Goal: Use online tool/utility: Use online tool/utility

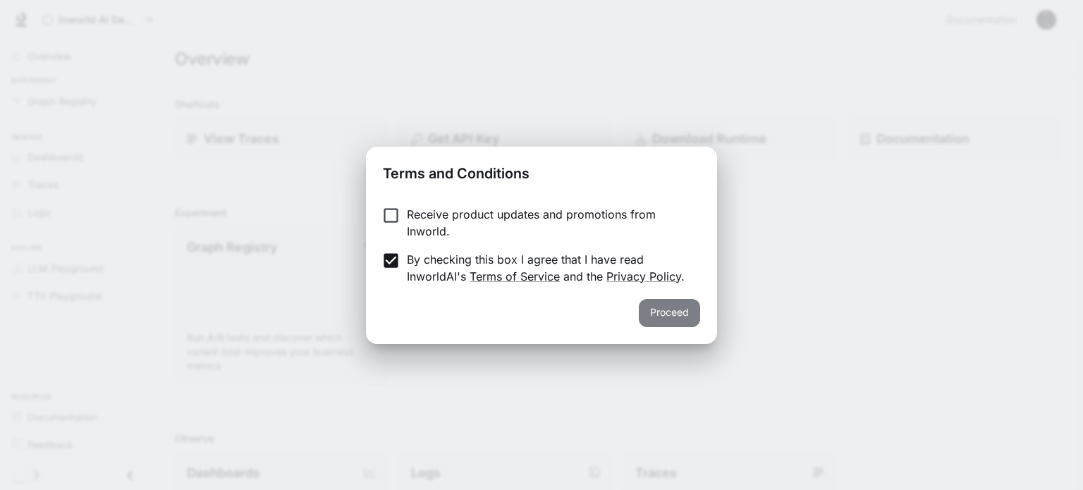
click at [673, 309] on button "Proceed" at bounding box center [669, 313] width 61 height 28
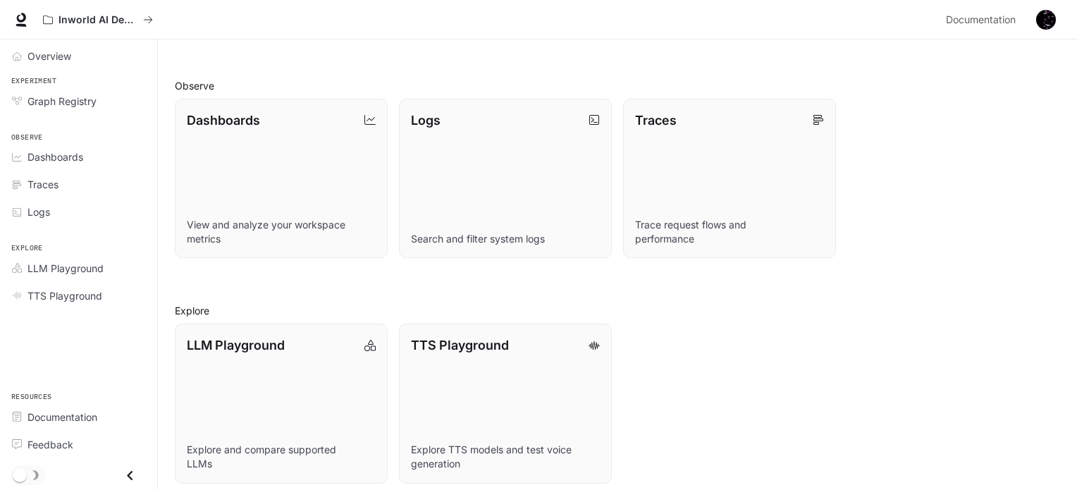
scroll to position [362, 0]
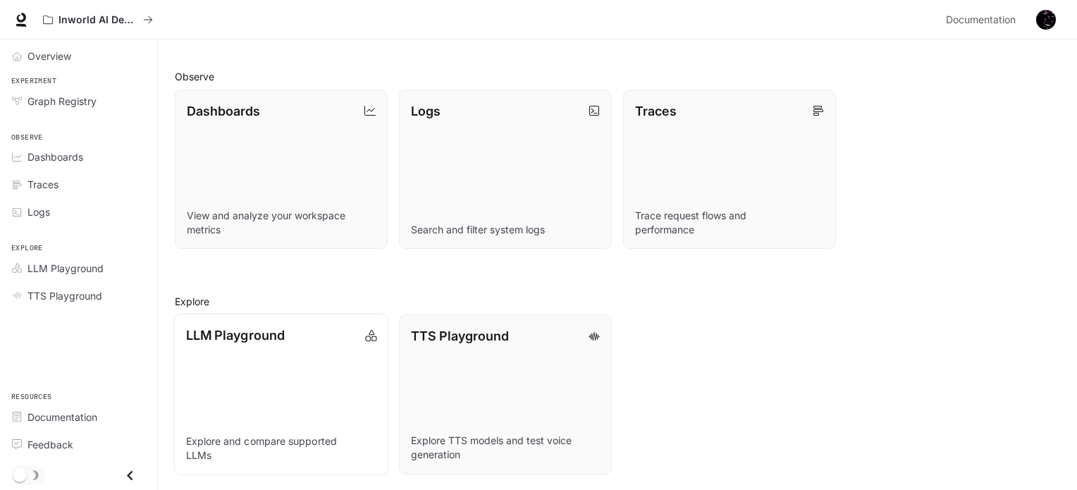
click at [352, 410] on link "LLM Playground Explore and compare supported LLMs" at bounding box center [280, 394] width 215 height 161
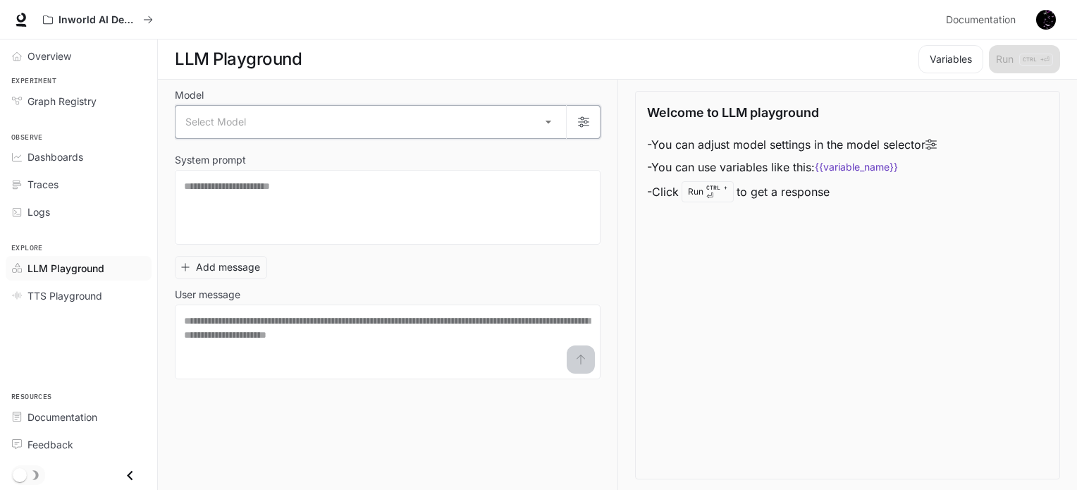
click at [582, 121] on icon "button" at bounding box center [583, 121] width 11 height 11
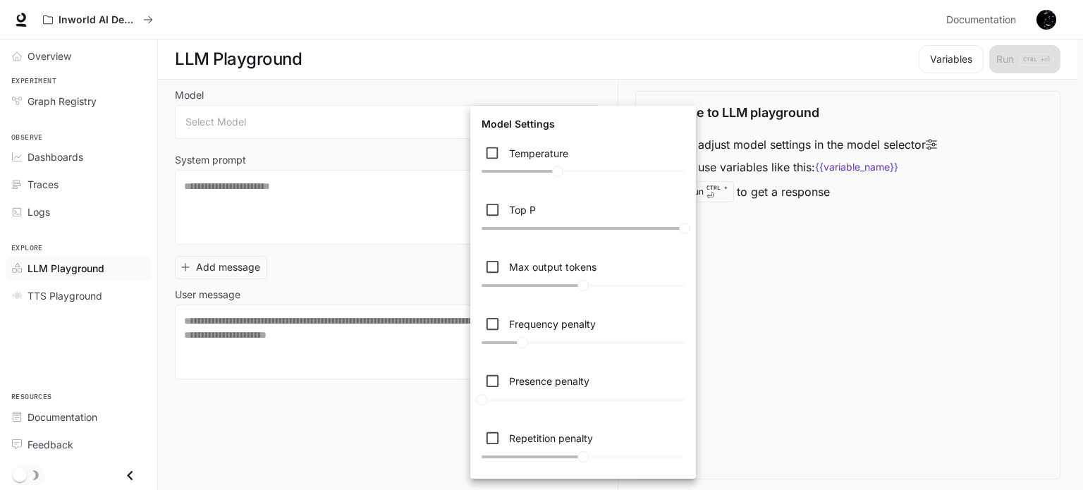
click at [819, 298] on div at bounding box center [541, 245] width 1083 height 490
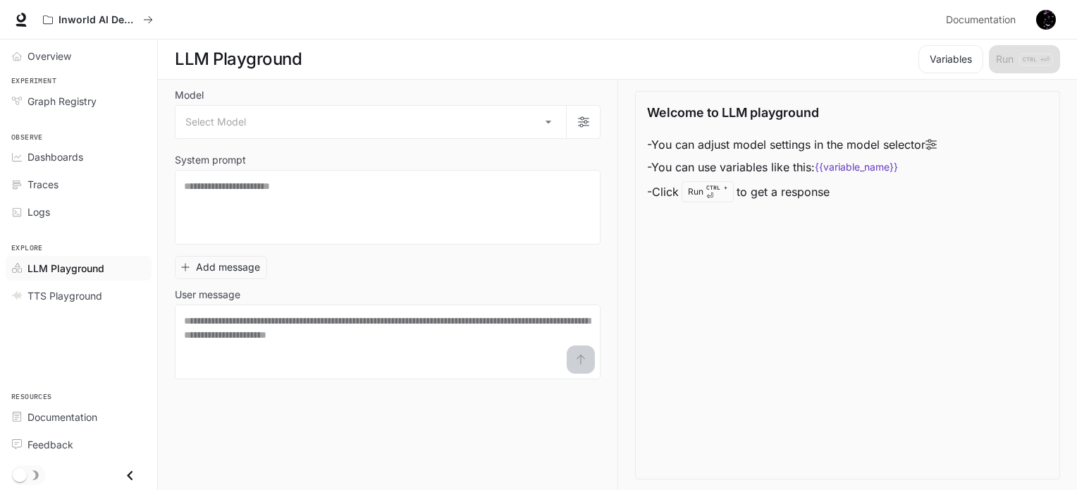
click at [872, 268] on div "Welcome to LLM playground - You can adjust model settings in the model selector…" at bounding box center [847, 285] width 425 height 388
click at [56, 213] on div "Logs" at bounding box center [86, 211] width 118 height 15
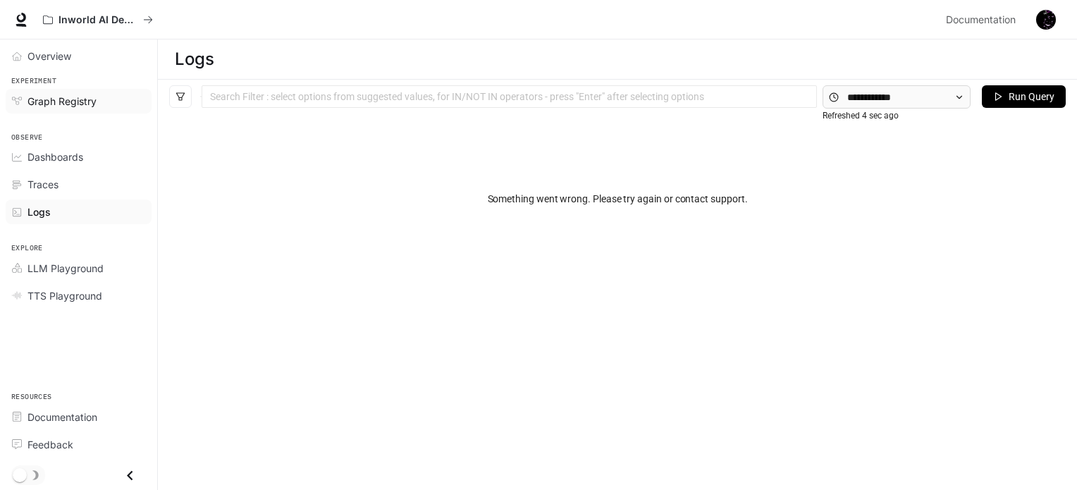
click at [63, 104] on span "Graph Registry" at bounding box center [61, 101] width 69 height 15
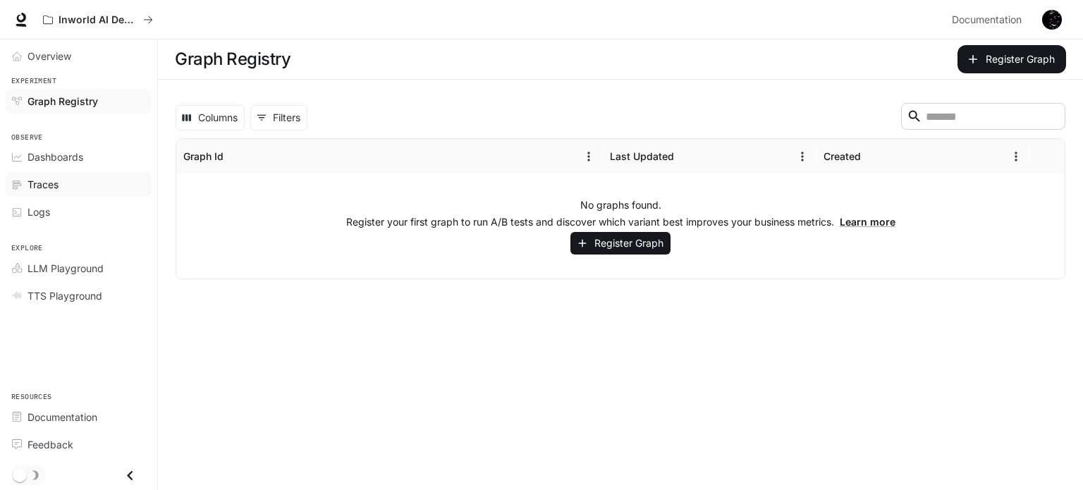
click at [62, 184] on div "Traces" at bounding box center [86, 184] width 118 height 15
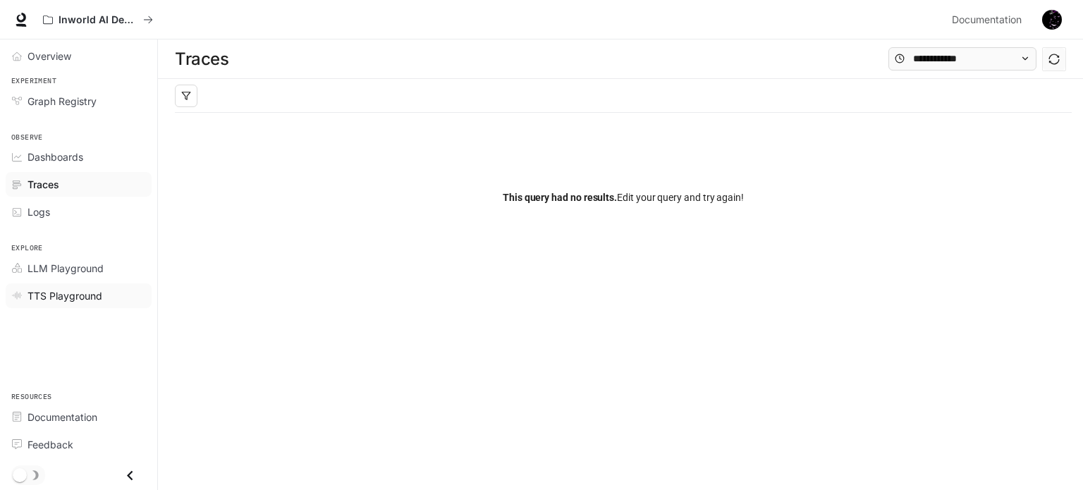
click at [60, 298] on span "TTS Playground" at bounding box center [64, 295] width 75 height 15
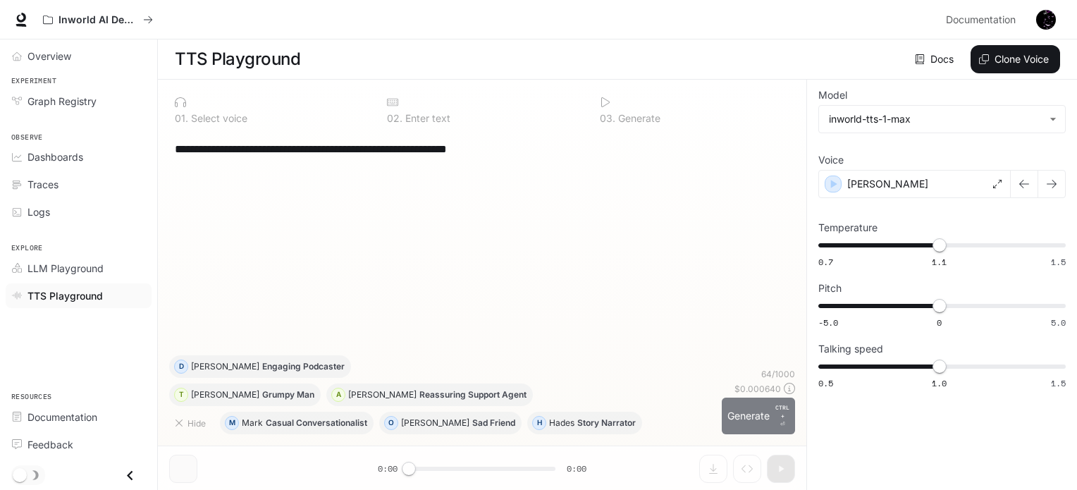
click at [767, 410] on button "Generate CTRL + ⏎" at bounding box center [758, 416] width 73 height 37
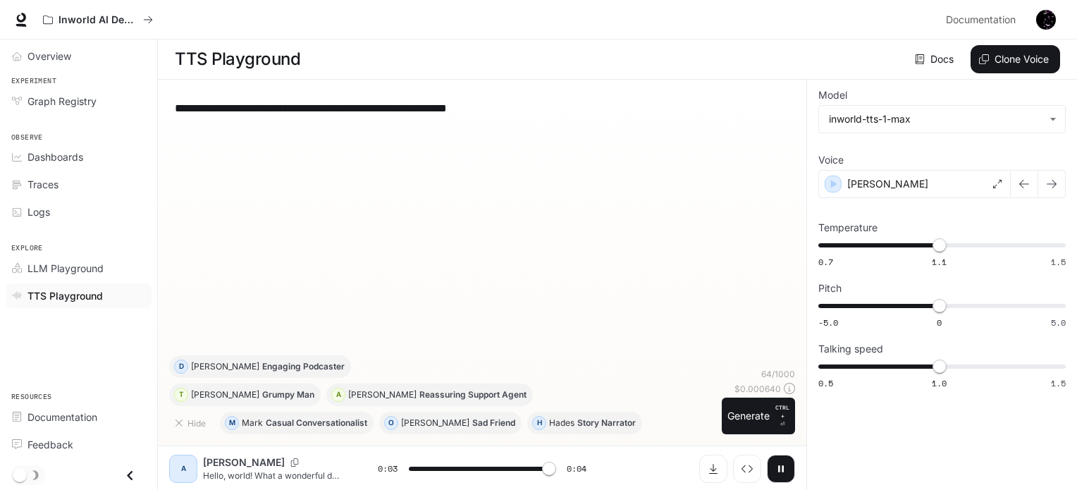
type input "*"
click at [345, 371] on p "Engaging Podcaster" at bounding box center [303, 366] width 82 height 8
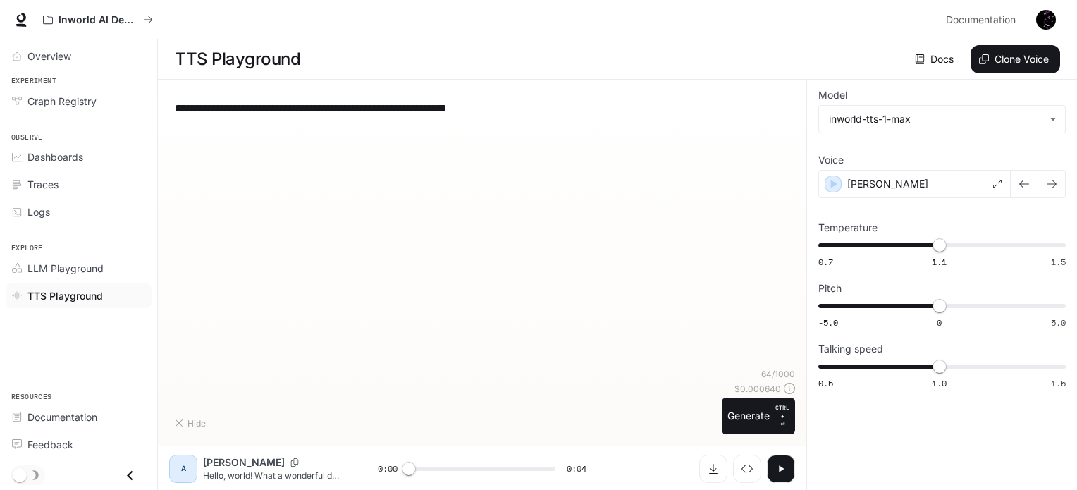
type textarea "**********"
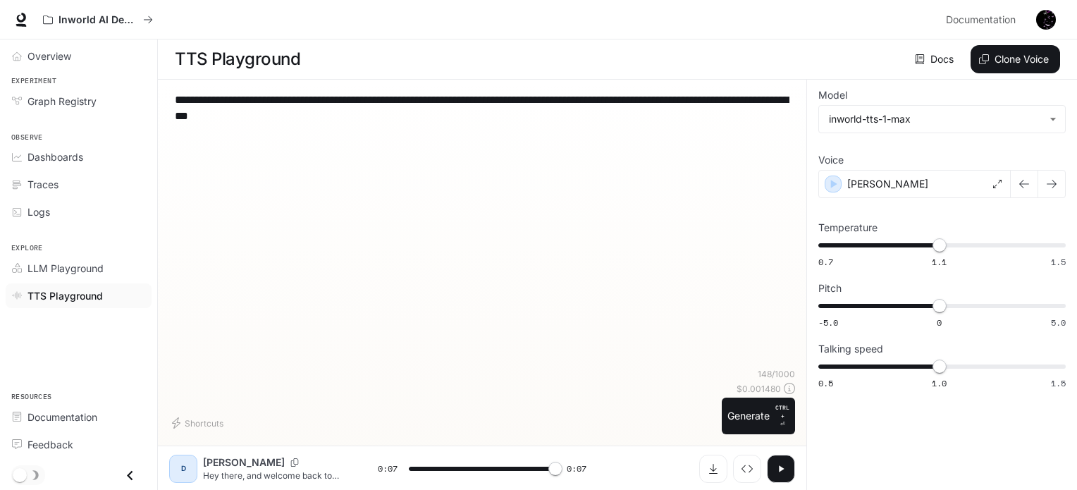
type input "*"
click at [966, 184] on div "[PERSON_NAME]" at bounding box center [914, 184] width 192 height 28
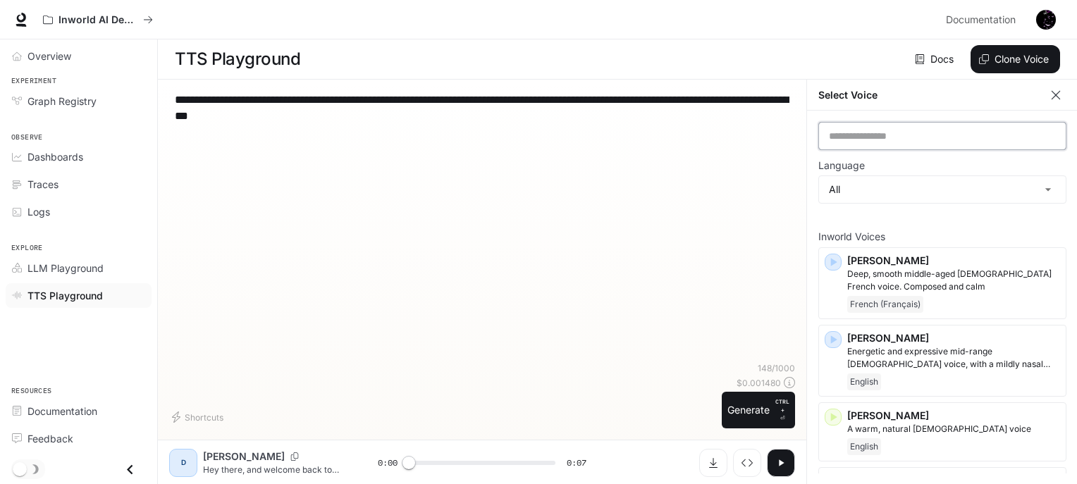
click at [938, 138] on input "text" at bounding box center [942, 136] width 247 height 14
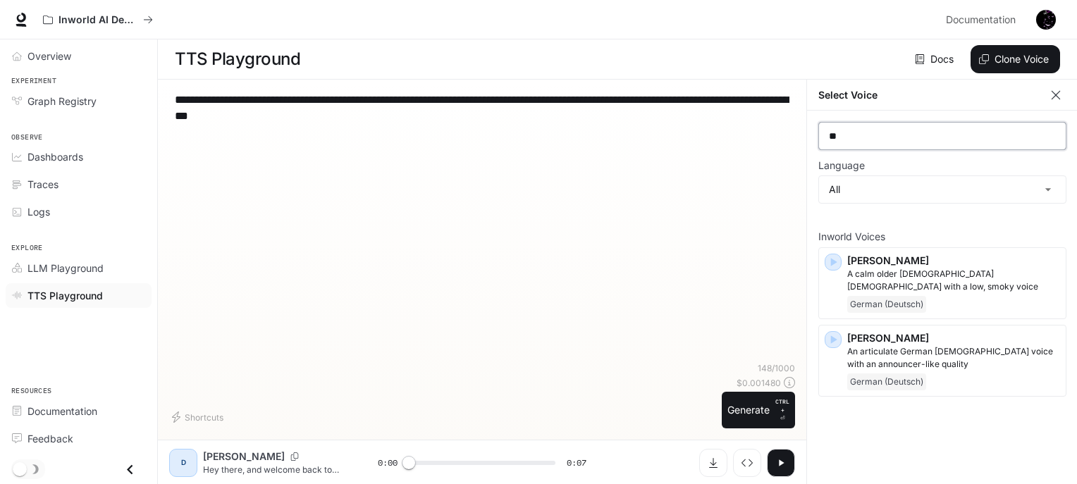
type input "*"
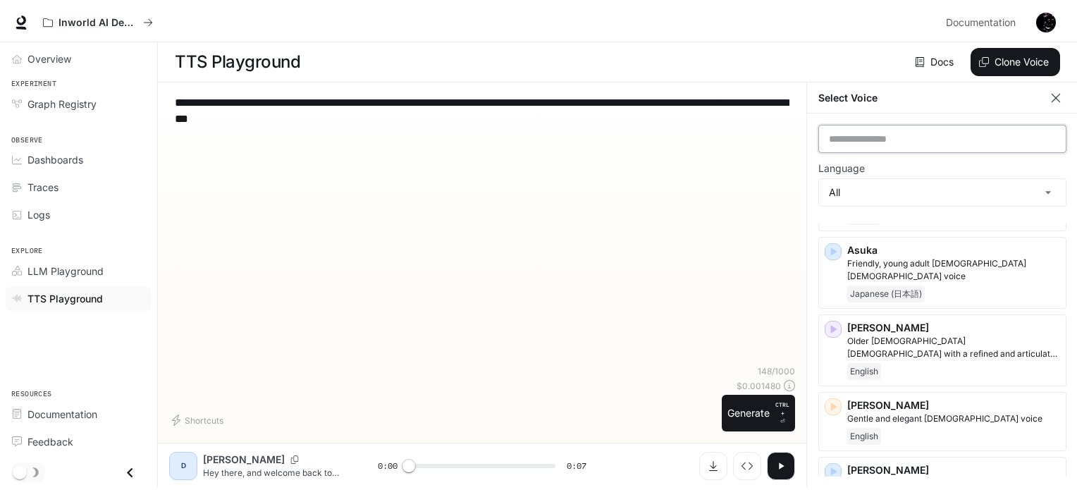
scroll to position [234, 0]
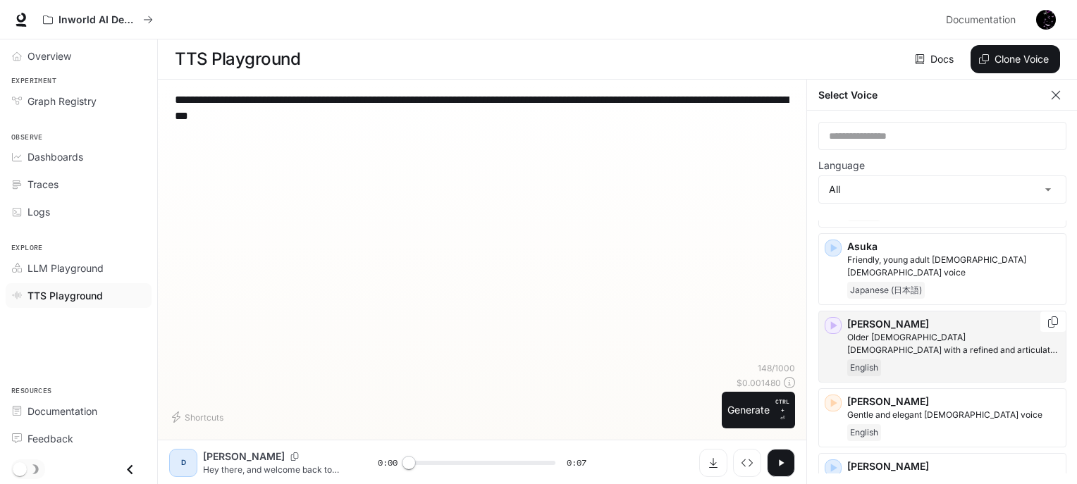
click at [870, 340] on p "Older [DEMOGRAPHIC_DATA] [DEMOGRAPHIC_DATA] with a refined and articulate voice" at bounding box center [953, 343] width 213 height 25
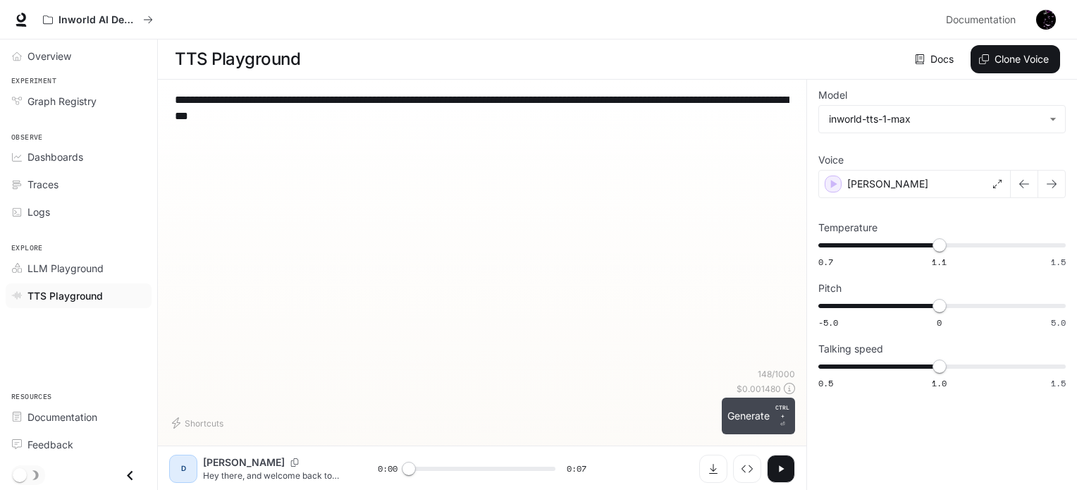
click at [759, 410] on button "Generate CTRL + ⏎" at bounding box center [758, 416] width 73 height 37
click at [938, 115] on body "**********" at bounding box center [538, 245] width 1077 height 491
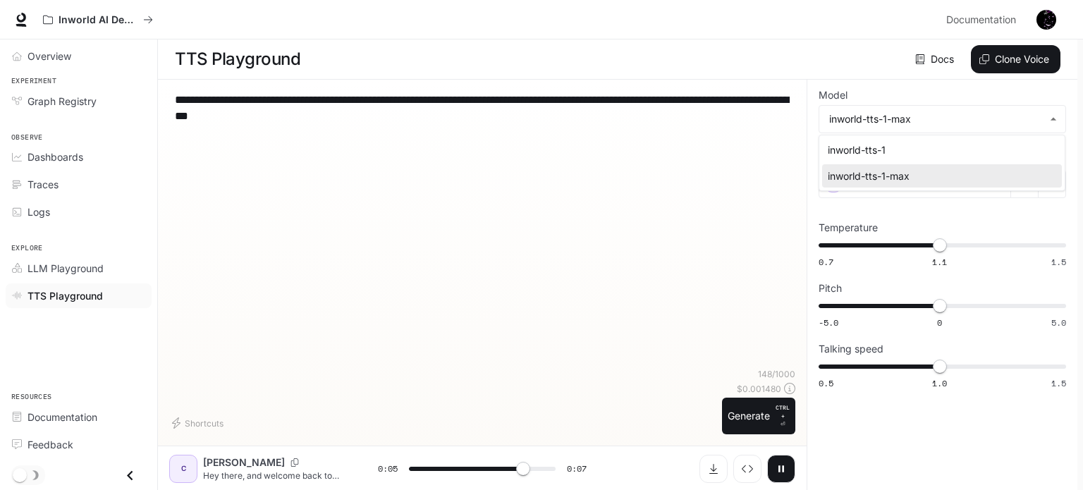
click at [589, 195] on div at bounding box center [541, 245] width 1083 height 490
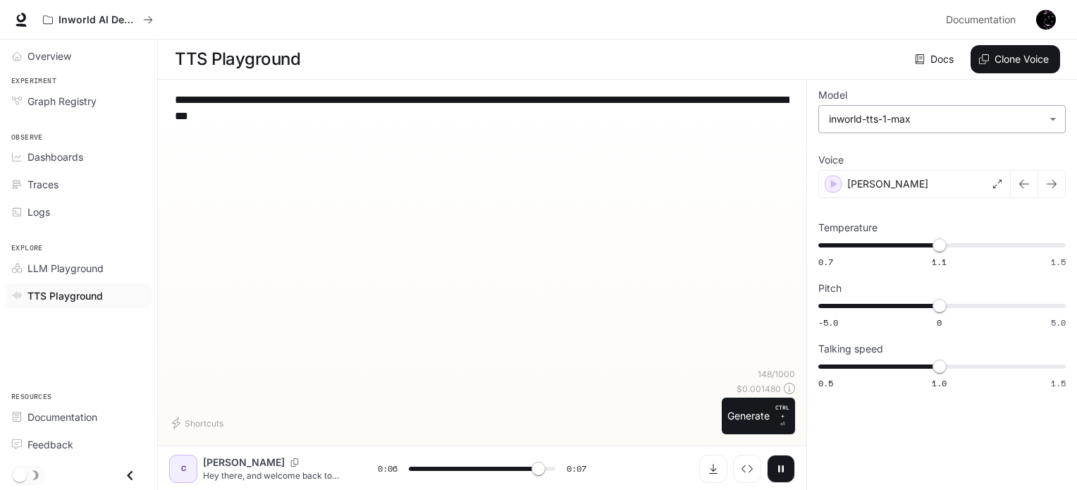
click at [880, 113] on body "**********" at bounding box center [538, 245] width 1077 height 491
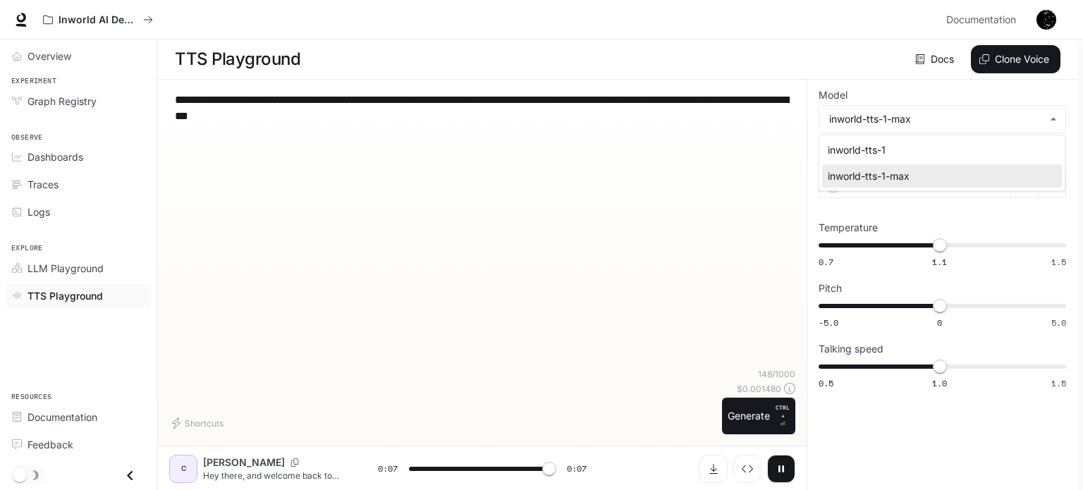
type input "*"
click at [1033, 114] on div at bounding box center [541, 245] width 1083 height 490
